Goal: Task Accomplishment & Management: Complete application form

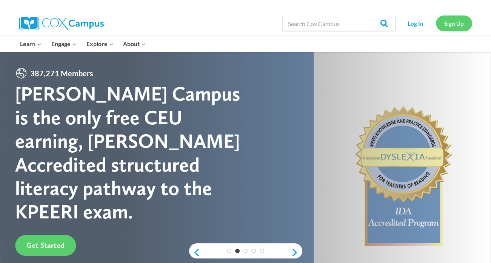
click at [458, 21] on link "Sign Up" at bounding box center [454, 22] width 36 height 15
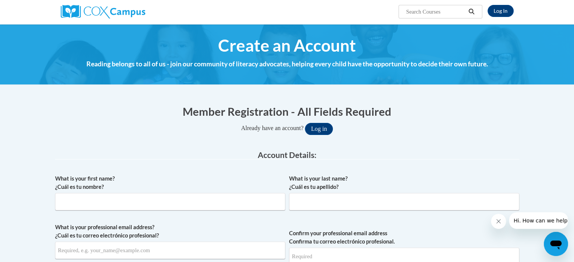
scroll to position [75, 0]
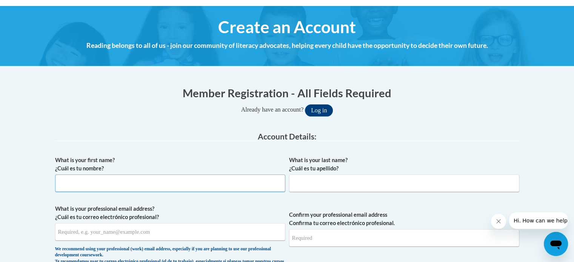
click at [215, 184] on input "What is your first name? ¿Cuál es tu nombre?" at bounding box center [170, 183] width 230 height 17
type input "[PERSON_NAME]"
click at [320, 184] on input "What is your last name? ¿Cuál es tu apellido?" at bounding box center [404, 183] width 230 height 17
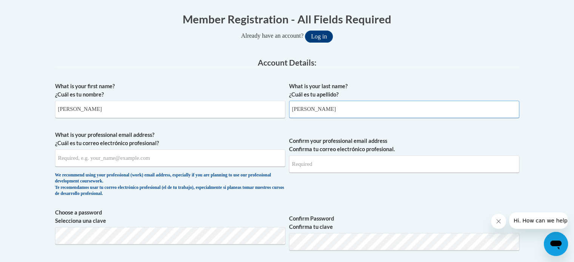
scroll to position [151, 0]
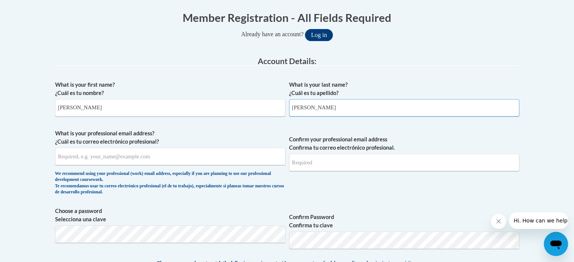
type input "[PERSON_NAME]"
click at [168, 154] on input "What is your professional email address? ¿Cuál es tu correo electrónico profesi…" at bounding box center [170, 156] width 230 height 17
type input "[PERSON_NAME][EMAIL_ADDRESS][DOMAIN_NAME]"
click at [332, 162] on input "Confirm your professional email address Confirma tu correo electrónico profesio…" at bounding box center [404, 162] width 230 height 17
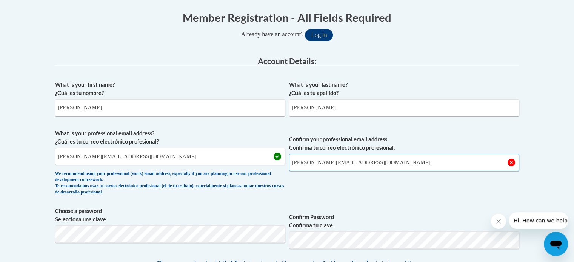
type input "[PERSON_NAME][EMAIL_ADDRESS][DOMAIN_NAME]"
click at [355, 200] on div "What is your first name? ¿Cuál es tu nombre? [PERSON_NAME] What is your last na…" at bounding box center [287, 249] width 464 height 344
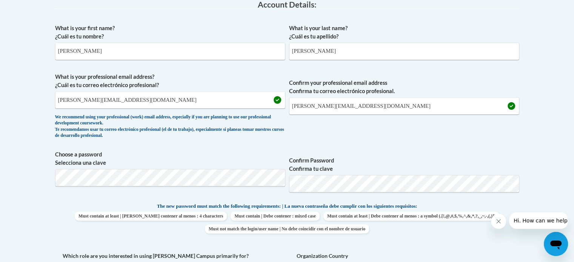
scroll to position [226, 0]
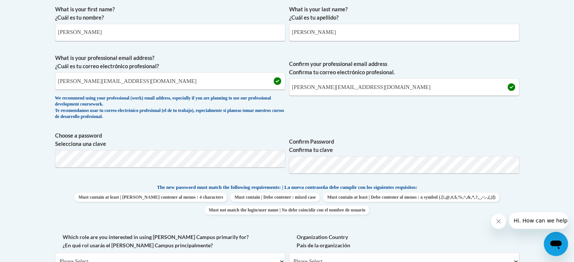
click at [353, 140] on label "Confirm Password Confirma tu clave" at bounding box center [404, 146] width 230 height 17
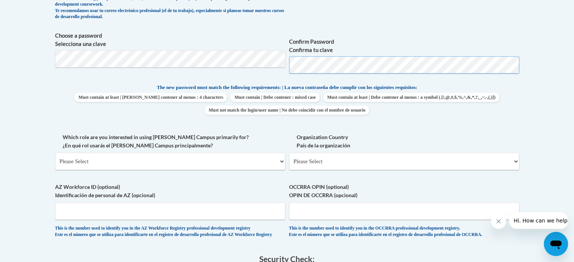
scroll to position [340, 0]
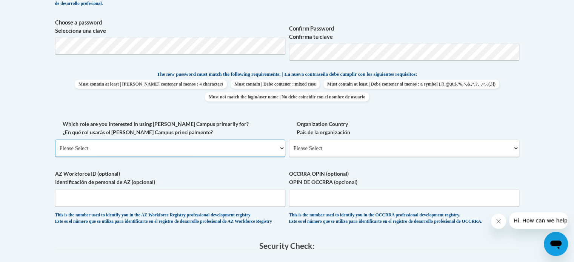
click at [154, 155] on select "Please Select College/University | Colegio/Universidad Community/Nonprofit Part…" at bounding box center [170, 148] width 230 height 17
select select "fbf2d438-af2f-41f8-98f1-81c410e29de3"
click at [55, 140] on select "Please Select College/University | Colegio/Universidad Community/Nonprofit Part…" at bounding box center [170, 148] width 230 height 17
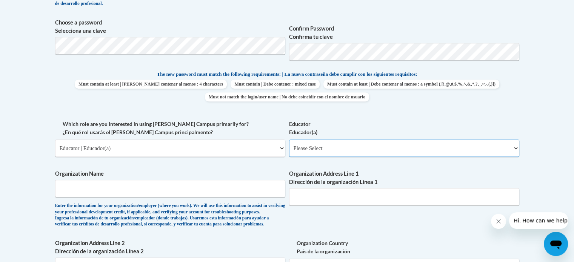
click at [353, 149] on select "Please Select Early Learning/Daycare Teacher/Family Home Care Provider | Maestr…" at bounding box center [404, 148] width 230 height 17
select select "8e40623d-54d0-45cd-9f92-5df65cd3f8cf"
click at [289, 140] on select "Please Select Early Learning/Daycare Teacher/Family Home Care Provider | Maestr…" at bounding box center [404, 148] width 230 height 17
click at [221, 187] on input "Organization Name" at bounding box center [170, 188] width 230 height 17
type input "K"
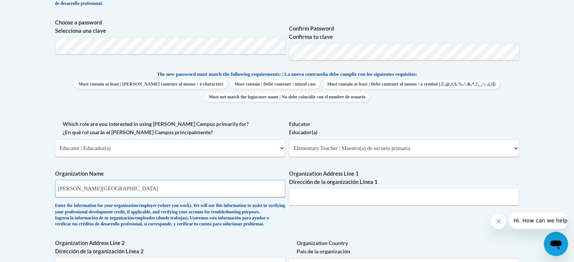
type input "[PERSON_NAME][GEOGRAPHIC_DATA]"
click at [314, 198] on input "Organization Address Line 1 Dirección de la organización Línea 1" at bounding box center [404, 196] width 230 height 17
type input "2012 19th Ave"
click at [321, 214] on div "What is your first name? ¿Cuál es tu nombre? [PERSON_NAME] What is your last na…" at bounding box center [287, 119] width 464 height 463
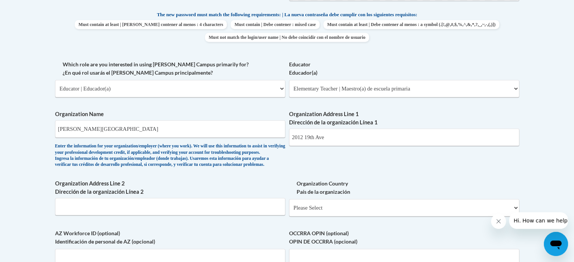
scroll to position [415, 0]
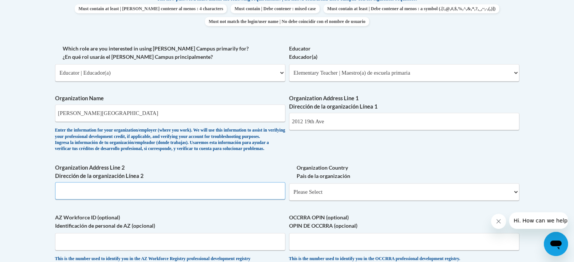
click at [147, 200] on input "Organization Address Line 2 Dirección de la organización Línea 2" at bounding box center [170, 190] width 230 height 17
type input "Kenosha, WI 53140"
click at [297, 201] on select "Please Select [GEOGRAPHIC_DATA] | [GEOGRAPHIC_DATA] Outside of [GEOGRAPHIC_DATA…" at bounding box center [404, 191] width 230 height 17
select select "ad49bcad-a171-4b2e-b99c-48b446064914"
click at [289, 195] on select "Please Select [GEOGRAPHIC_DATA] | [GEOGRAPHIC_DATA] Outside of [GEOGRAPHIC_DATA…" at bounding box center [404, 191] width 230 height 17
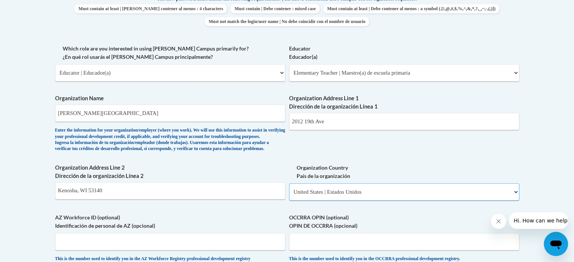
select select
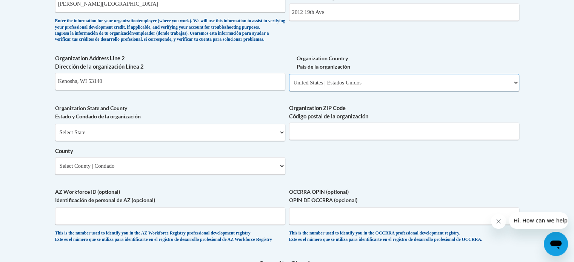
scroll to position [528, 0]
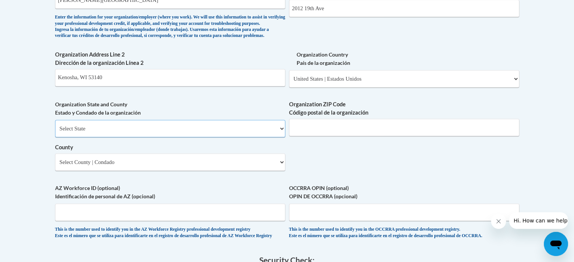
click at [106, 137] on select "Select State [US_STATE] [US_STATE] [US_STATE] [US_STATE] [US_STATE] [US_STATE] …" at bounding box center [170, 128] width 230 height 17
select select "[US_STATE]"
click at [55, 132] on select "Select State [US_STATE] [US_STATE] [US_STATE] [US_STATE] [US_STATE] [US_STATE] …" at bounding box center [170, 128] width 230 height 17
click at [335, 136] on input "Organization ZIP Code Código postal de la organización" at bounding box center [404, 127] width 230 height 17
type input "53140"
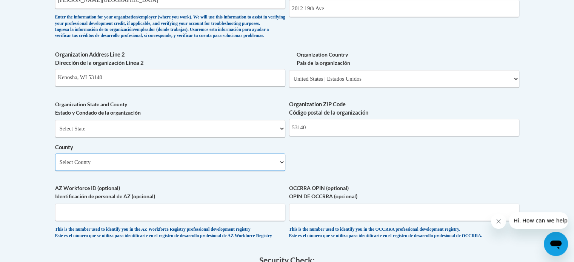
click at [277, 171] on select "Select County [GEOGRAPHIC_DATA] [GEOGRAPHIC_DATA] [PERSON_NAME][GEOGRAPHIC_DATA…" at bounding box center [170, 162] width 230 height 17
select select "Kenosha"
click at [55, 166] on select "Select County [GEOGRAPHIC_DATA] [GEOGRAPHIC_DATA] [PERSON_NAME][GEOGRAPHIC_DATA…" at bounding box center [170, 162] width 230 height 17
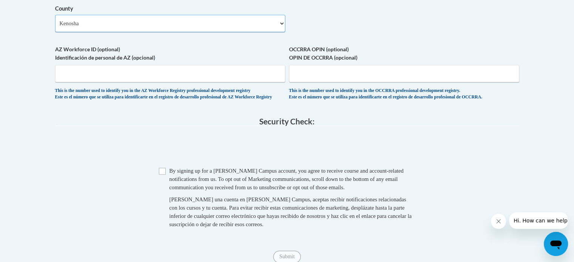
scroll to position [717, 0]
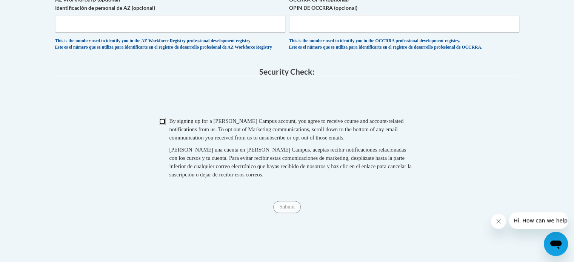
click at [164, 125] on input "Checkbox" at bounding box center [162, 121] width 7 height 7
checkbox input "true"
click at [287, 213] on input "Submit" at bounding box center [286, 207] width 27 height 12
